Goal: Transaction & Acquisition: Book appointment/travel/reservation

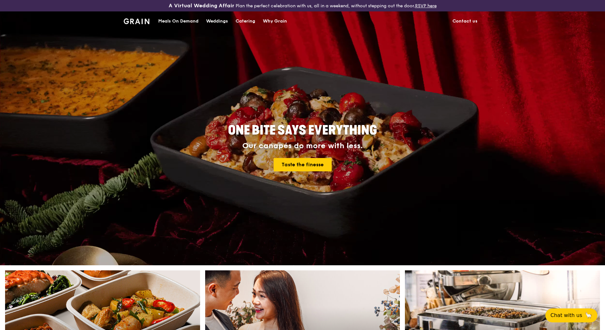
click at [196, 21] on div "Meals On Demand" at bounding box center [178, 21] width 40 height 19
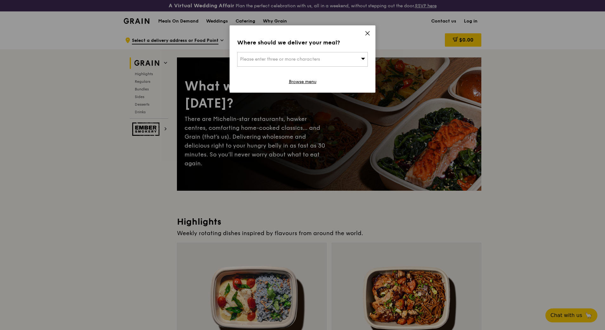
click at [368, 32] on icon at bounding box center [368, 33] width 6 height 6
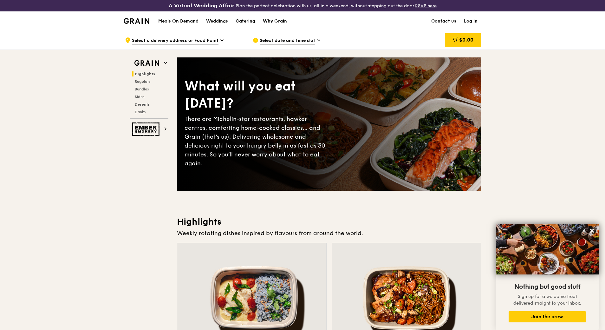
click at [239, 17] on div "Catering" at bounding box center [246, 21] width 20 height 19
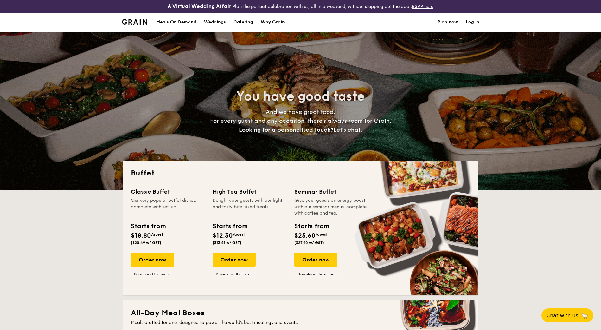
select select
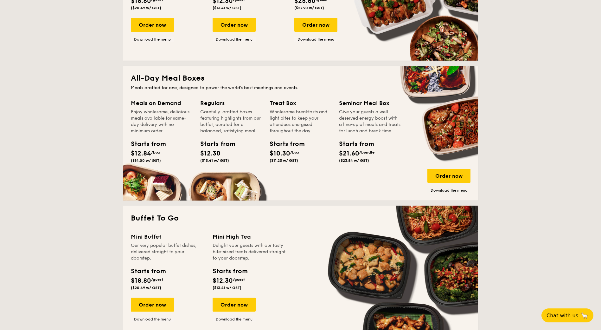
scroll to position [317, 0]
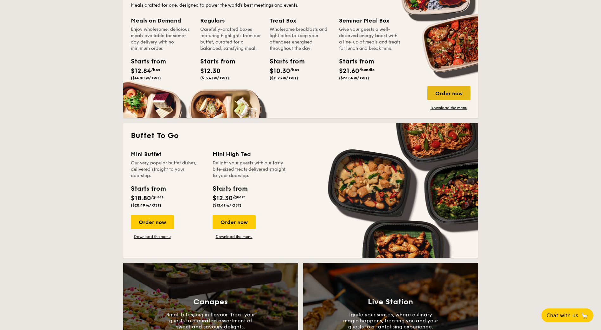
click at [453, 90] on div "Order now" at bounding box center [449, 93] width 43 height 14
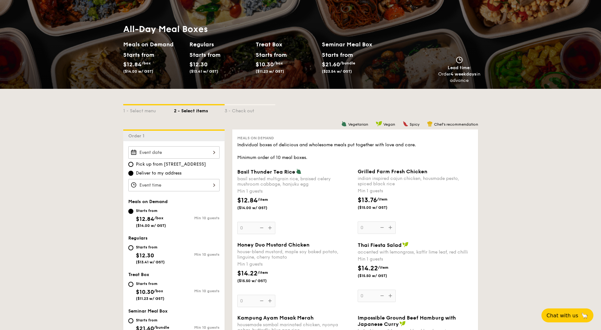
scroll to position [95, 0]
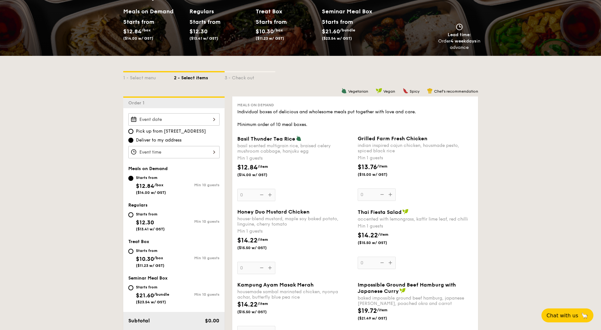
click at [213, 120] on input "Basil Thunder Tea [PERSON_NAME] scented multigrain rice, braised celery mushroo…" at bounding box center [173, 119] width 91 height 12
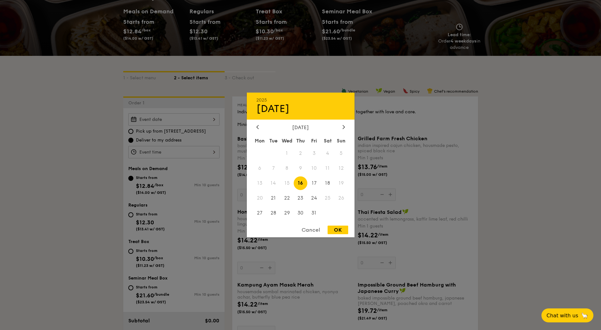
click at [339, 124] on div "[DATE]" at bounding box center [300, 127] width 89 height 6
click at [343, 126] on icon at bounding box center [344, 127] width 3 height 4
click at [329, 183] on span "15" at bounding box center [328, 183] width 14 height 14
click at [340, 230] on div "OK" at bounding box center [338, 229] width 21 height 9
type input "[DATE]"
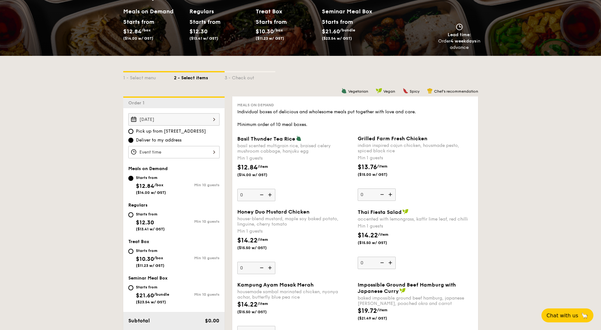
scroll to position [127, 0]
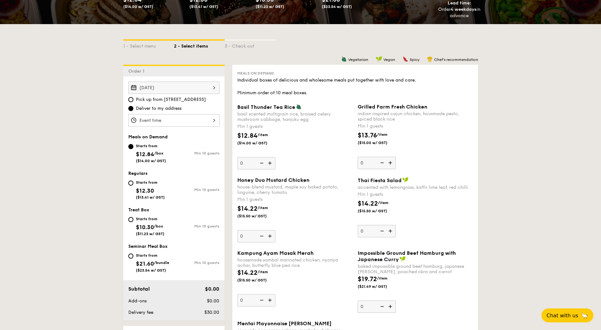
click at [136, 222] on div "Starts from $10.30 /box ($11.23 w/ GST)" at bounding box center [150, 225] width 29 height 21
click at [133, 222] on input "Starts from $10.30 /box ($11.23 w/ GST) Min 10 guests" at bounding box center [130, 219] width 5 height 5
radio input "true"
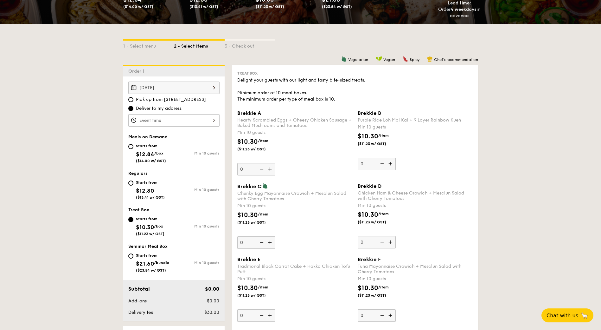
click at [140, 185] on div "Starts from $12.30 ($13.41 w/ GST)" at bounding box center [150, 188] width 29 height 21
click at [133, 185] on input "Starts from $12.30 ($13.41 w/ GST) Min 10 guests" at bounding box center [130, 182] width 5 height 5
radio input "true"
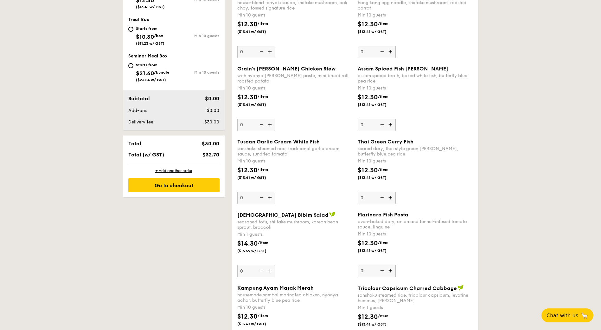
scroll to position [306, 0]
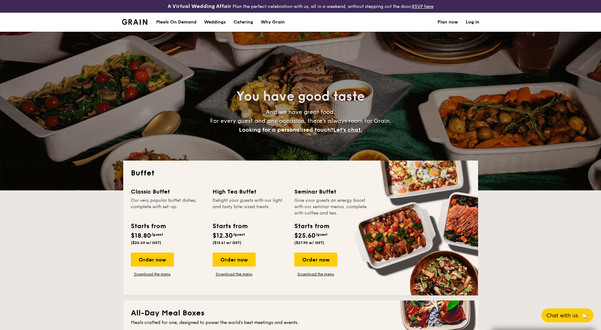
select select
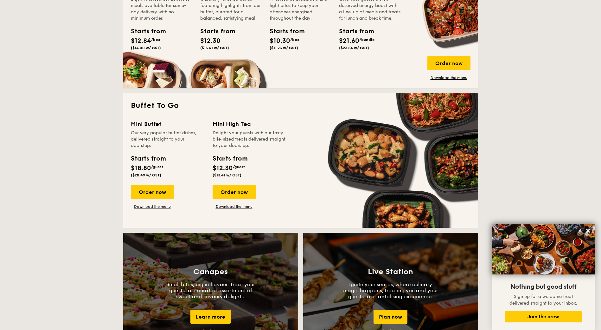
scroll to position [349, 0]
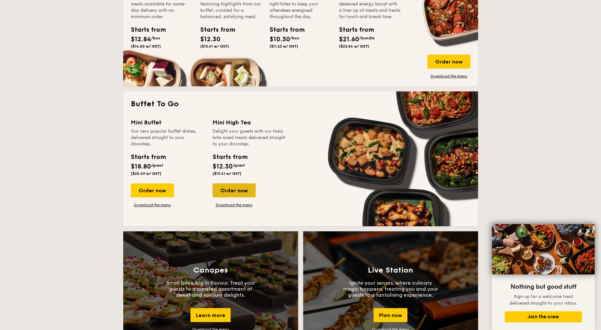
click at [242, 192] on div "Order now" at bounding box center [234, 190] width 43 height 14
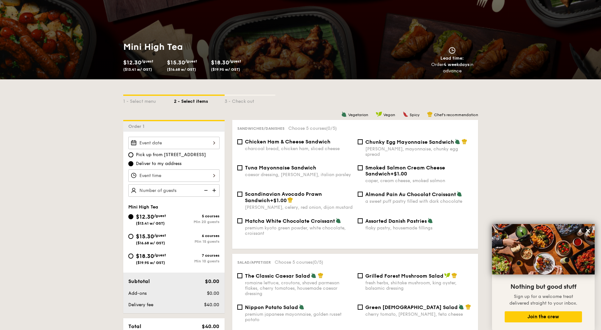
scroll to position [107, 0]
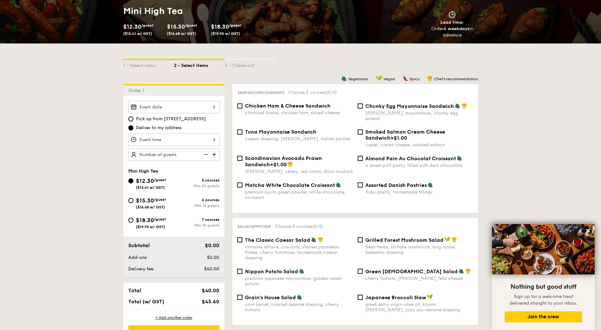
click at [210, 107] on input "Takeaway Arabica Coffee packed in a takeaway box with creamer, sugar, and cups …" at bounding box center [173, 107] width 91 height 12
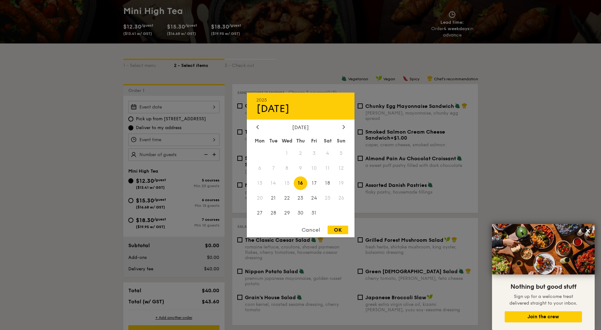
click at [339, 126] on div "[DATE]" at bounding box center [300, 127] width 89 height 6
click at [342, 126] on div at bounding box center [344, 127] width 6 height 6
click at [331, 180] on span "15" at bounding box center [328, 183] width 14 height 14
click at [337, 224] on div "2025 Nov 15 November 2025 Mon Tue Wed Thu Fri Sat Sun 1 2 3 4 5 6 7 8 9 10 11 1…" at bounding box center [301, 165] width 108 height 145
click at [340, 228] on div "OK" at bounding box center [338, 229] width 21 height 9
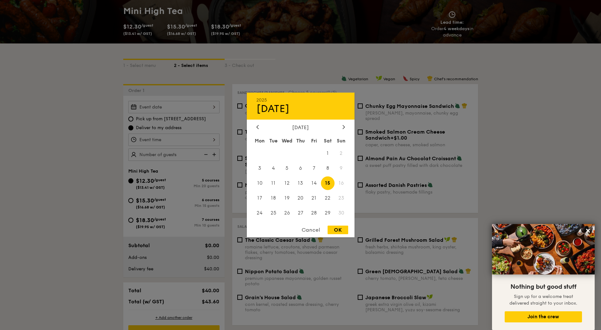
type input "[DATE]"
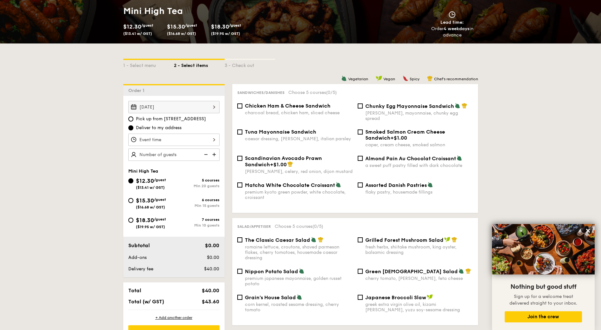
click at [210, 139] on input "Takeaway Arabica Coffee packed in a takeaway box with creamer, sugar, and cups …" at bounding box center [173, 139] width 91 height 12
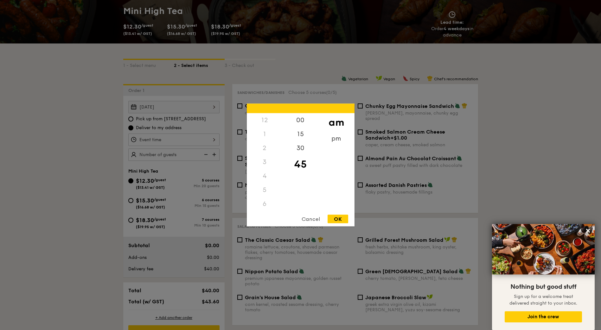
scroll to position [75, 0]
click at [332, 141] on div "pm" at bounding box center [337, 141] width 36 height 18
click at [264, 175] on div "4" at bounding box center [265, 178] width 36 height 18
click at [299, 144] on div "30" at bounding box center [301, 150] width 36 height 18
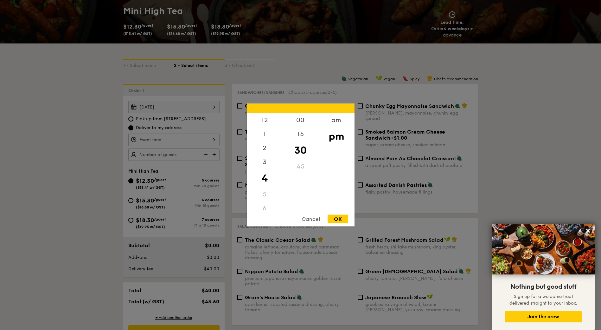
click at [340, 217] on div "OK" at bounding box center [338, 219] width 21 height 9
type input "4:30PM"
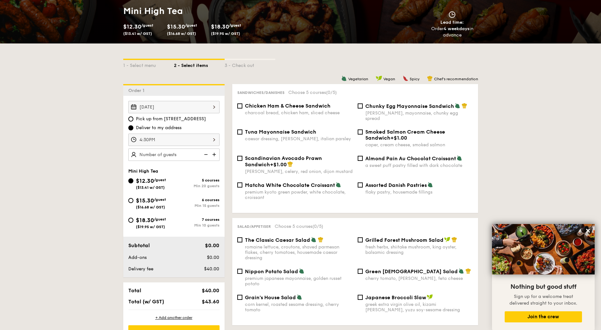
click at [184, 153] on input "text" at bounding box center [173, 154] width 91 height 12
type input "30 guests"
click at [261, 155] on span "Scandinavian Avocado Prawn Sandwich" at bounding box center [283, 161] width 77 height 12
click at [243, 156] on input "Scandinavian Avocado Prawn Sandwich +$1.00 dill, celery, red onion, dijon musta…" at bounding box center [239, 158] width 5 height 5
checkbox input "true"
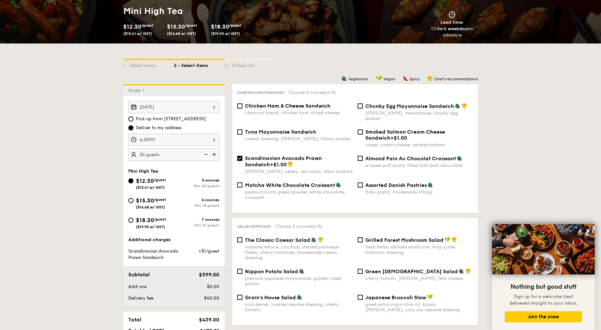
click at [374, 129] on span "Smoked Salmon Cream Cheese Sandwich" at bounding box center [406, 135] width 80 height 12
click at [363, 129] on input "Smoked Salmon Cream Cheese Sandwich +$1.00 caper, cream cheese, smoked salmon" at bounding box center [360, 131] width 5 height 5
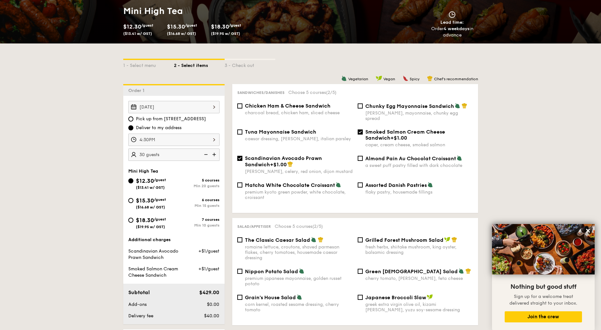
click at [374, 129] on span "Smoked Salmon Cream Cheese Sandwich" at bounding box center [406, 135] width 80 height 12
click at [363, 129] on input "Smoked Salmon Cream Cheese Sandwich +$1.00 caper, cream cheese, smoked salmon" at bounding box center [360, 131] width 5 height 5
checkbox input "false"
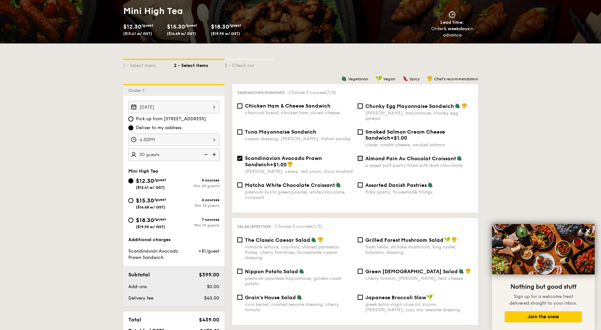
scroll to position [139, 0]
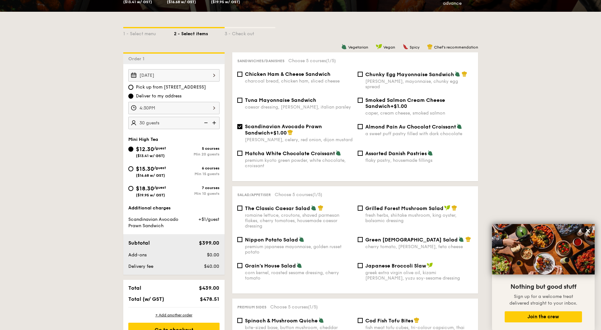
click at [340, 161] on div "premium kyoto green powder, white chocolate, croissant" at bounding box center [299, 163] width 108 height 11
click at [243, 156] on input "Matcha White Chocolate Croissant premium kyoto green powder, white chocolate, c…" at bounding box center [239, 153] width 5 height 5
checkbox input "true"
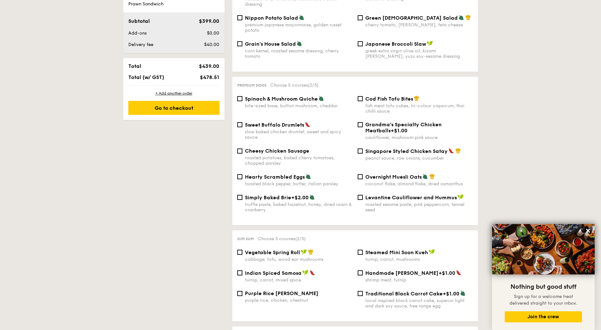
scroll to position [361, 0]
click at [249, 129] on div "slow baked chicken drumlet, sweet and spicy sauce" at bounding box center [299, 134] width 108 height 11
click at [243, 123] on input "Sweet Buffalo Drumlets slow baked chicken drumlet, sweet and spicy sauce" at bounding box center [239, 124] width 5 height 5
checkbox input "true"
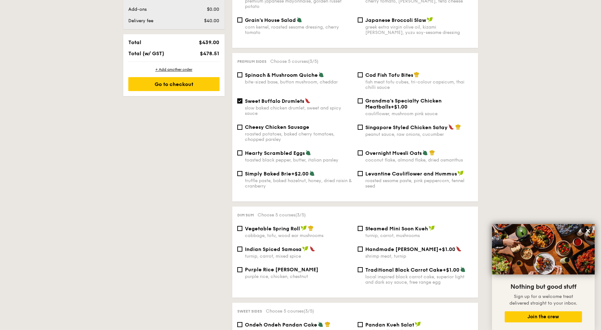
scroll to position [410, 0]
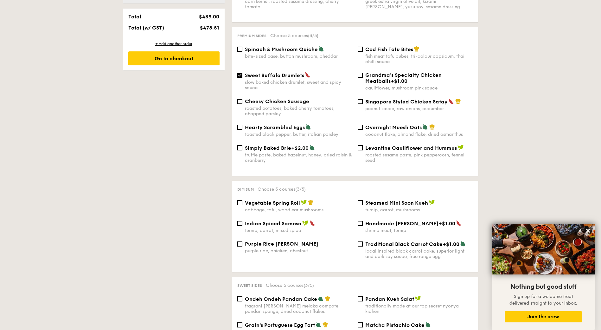
click at [300, 220] on span "Indian Spiced Samosa" at bounding box center [273, 223] width 57 height 6
click at [243, 221] on input "Indian Spiced Samosa turnip, carrot, mixed spice" at bounding box center [239, 223] width 5 height 5
checkbox input "true"
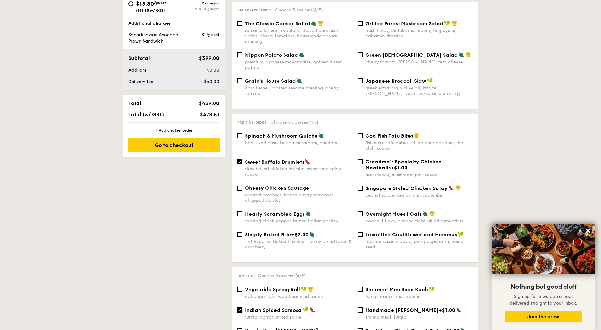
scroll to position [347, 0]
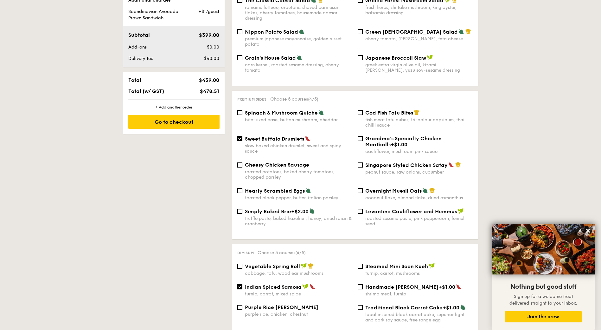
click at [369, 169] on div "peanut sauce, raw onions, cucumber" at bounding box center [420, 171] width 108 height 5
click at [363, 165] on input "Singapore Styled Chicken Satay peanut sauce, raw onions, cucumber" at bounding box center [360, 164] width 5 height 5
checkbox input "true"
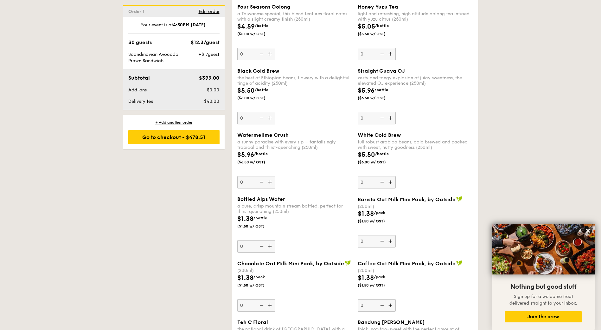
scroll to position [981, 0]
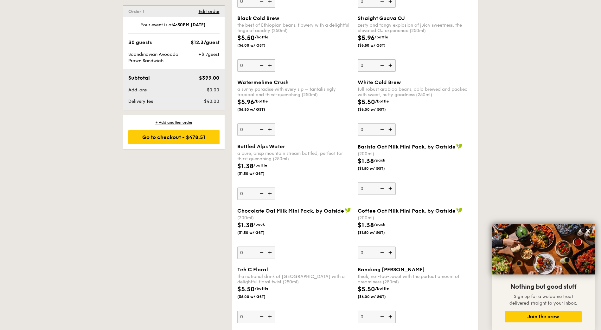
click at [370, 246] on input "0" at bounding box center [377, 252] width 38 height 12
type input "30"
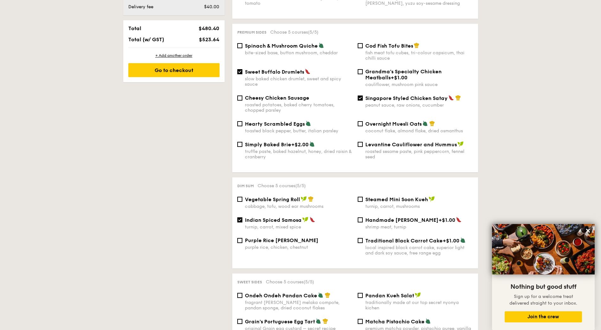
scroll to position [410, 0]
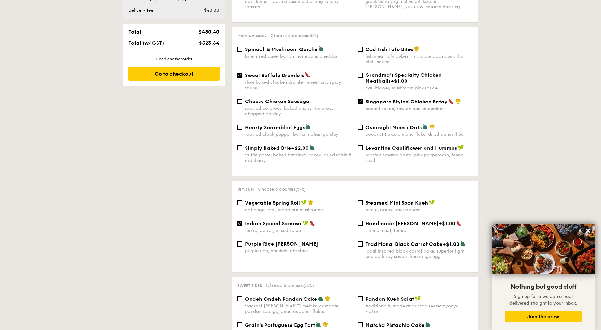
click at [382, 93] on div "Sweet Buffalo Drumlets slow baked chicken drumlet, sweet and spicy sauce Grandm…" at bounding box center [355, 85] width 241 height 26
click at [381, 99] on span "Singapore Styled Chicken Satay" at bounding box center [407, 102] width 82 height 6
click at [363, 99] on input "Singapore Styled Chicken Satay peanut sauce, raw onions, cucumber" at bounding box center [360, 101] width 5 height 5
checkbox input "false"
click at [391, 78] on span "+$1.00" at bounding box center [399, 81] width 17 height 6
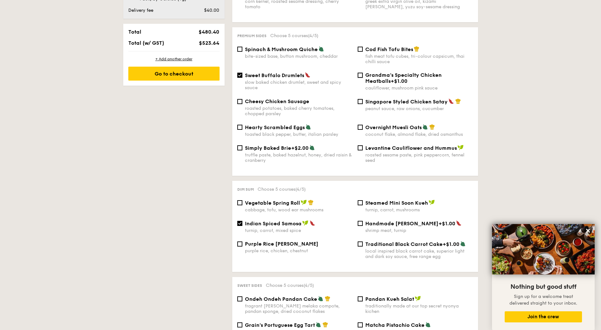
click at [363, 74] on input "Grandma's Specialty Chicken Meatballs +$1.00 cauliflower, mushroom pink sauce" at bounding box center [360, 75] width 5 height 5
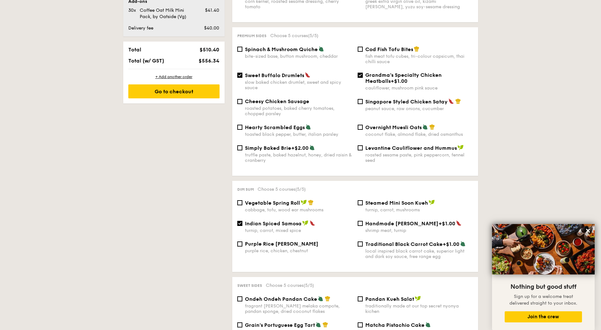
scroll to position [428, 0]
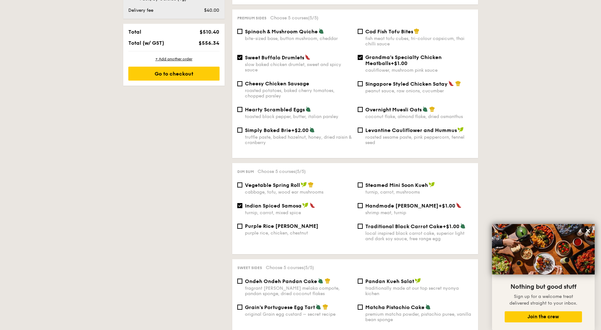
click at [375, 74] on div "Sweet Buffalo Drumlets slow baked chicken drumlet, sweet and spicy sauce Grandm…" at bounding box center [355, 67] width 241 height 26
click at [391, 60] on span "+$1.00" at bounding box center [399, 63] width 17 height 6
click at [363, 57] on input "Grandma's Specialty Chicken Meatballs +$1.00 cauliflower, mushroom pink sauce" at bounding box center [360, 57] width 5 height 5
checkbox input "false"
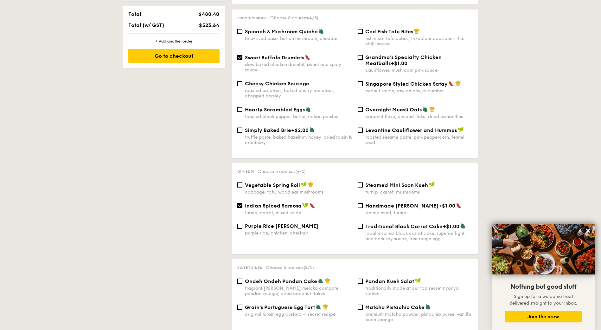
scroll to position [410, 0]
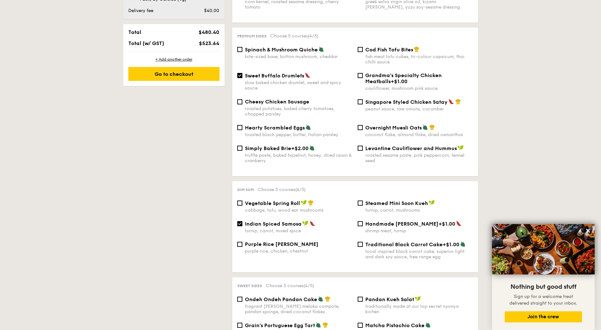
click at [375, 99] on span "Singapore Styled Chicken Satay" at bounding box center [407, 102] width 82 height 6
click at [363, 99] on input "Singapore Styled Chicken Satay peanut sauce, raw onions, cucumber" at bounding box center [360, 101] width 5 height 5
checkbox input "true"
click at [207, 73] on div "Go to checkout" at bounding box center [173, 74] width 91 height 14
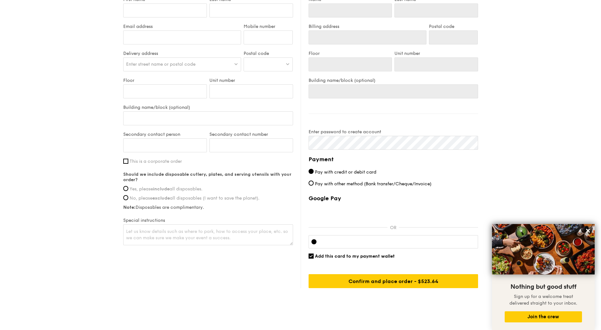
scroll to position [342, 0]
